Goal: Transaction & Acquisition: Subscribe to service/newsletter

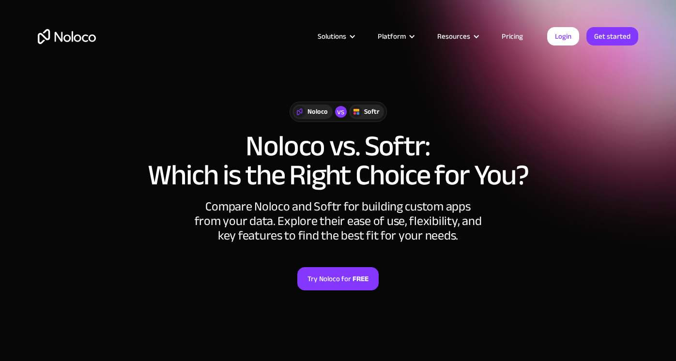
click at [513, 39] on link "Pricing" at bounding box center [513, 36] width 46 height 13
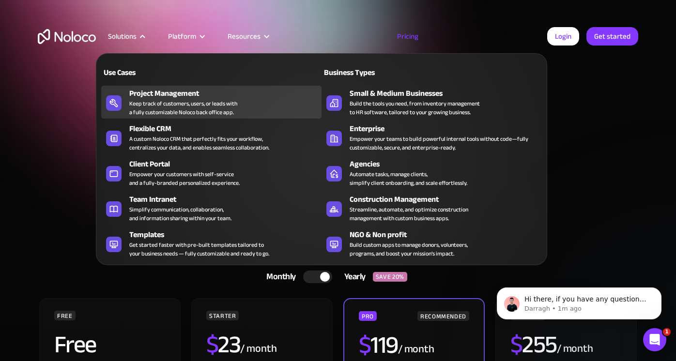
click at [185, 103] on div "Keep track of customers, users, or leads with a fully customizable Noloco back …" at bounding box center [183, 107] width 108 height 17
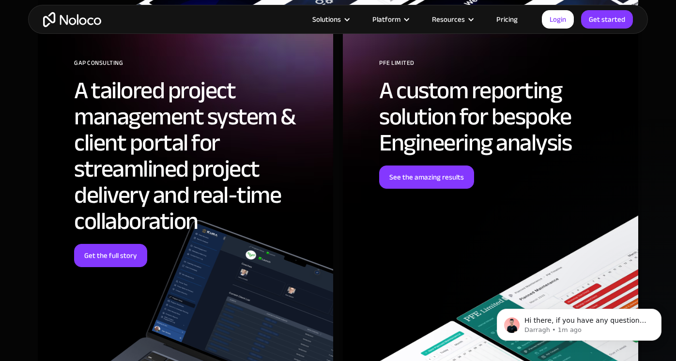
scroll to position [3157, 0]
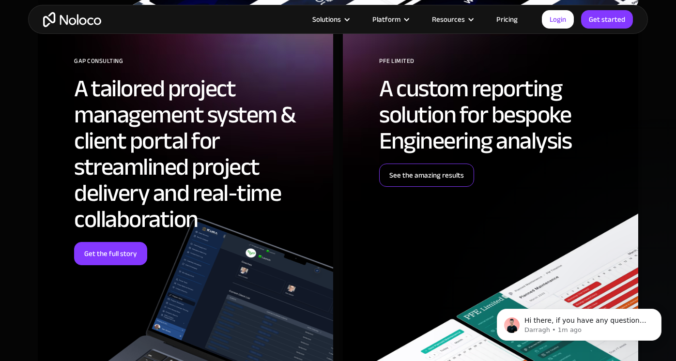
click at [428, 179] on link "See the amazing results" at bounding box center [426, 175] width 95 height 23
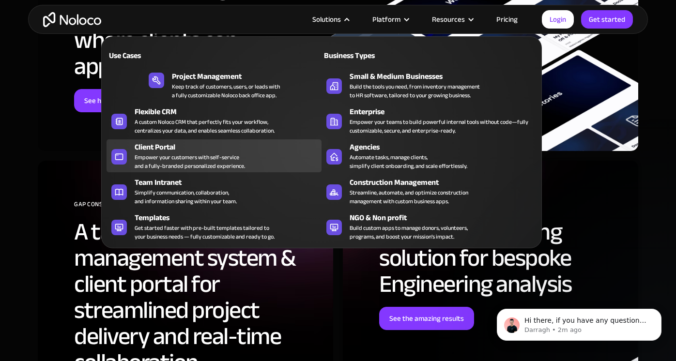
scroll to position [3024, 0]
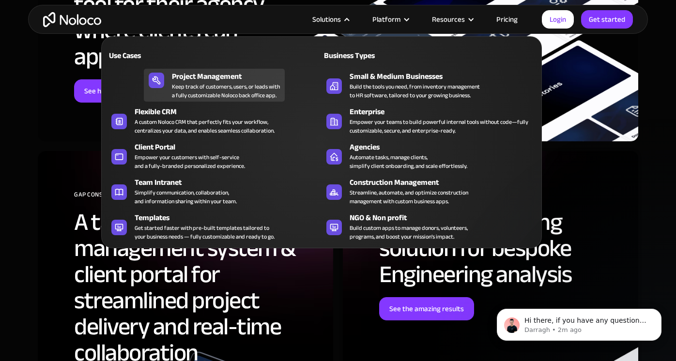
click at [222, 93] on div "Keep track of customers, users, or leads with a fully customizable Noloco back …" at bounding box center [226, 90] width 108 height 17
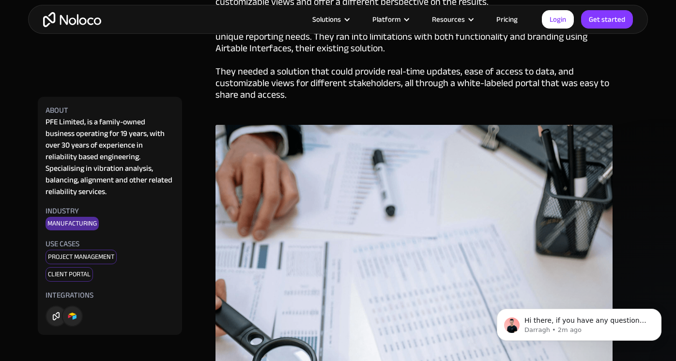
scroll to position [1169, 0]
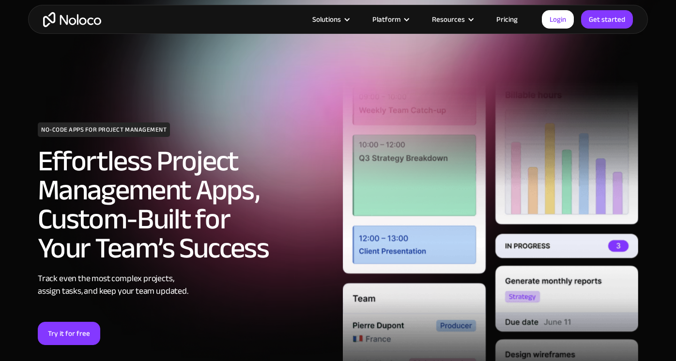
scroll to position [44, 0]
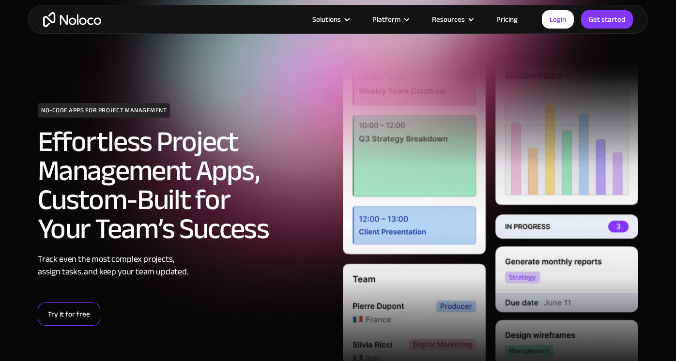
click at [86, 322] on link "Try it for free" at bounding box center [69, 314] width 62 height 23
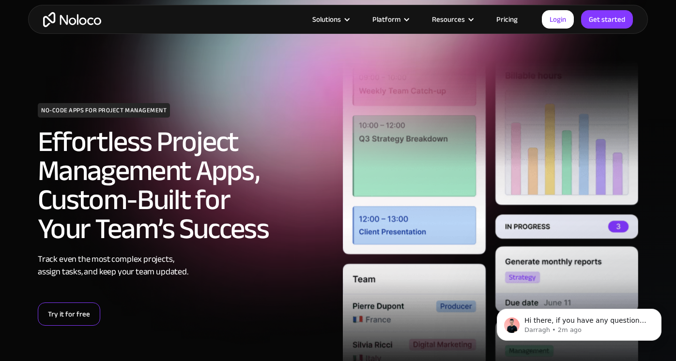
scroll to position [0, 0]
